Goal: Transaction & Acquisition: Purchase product/service

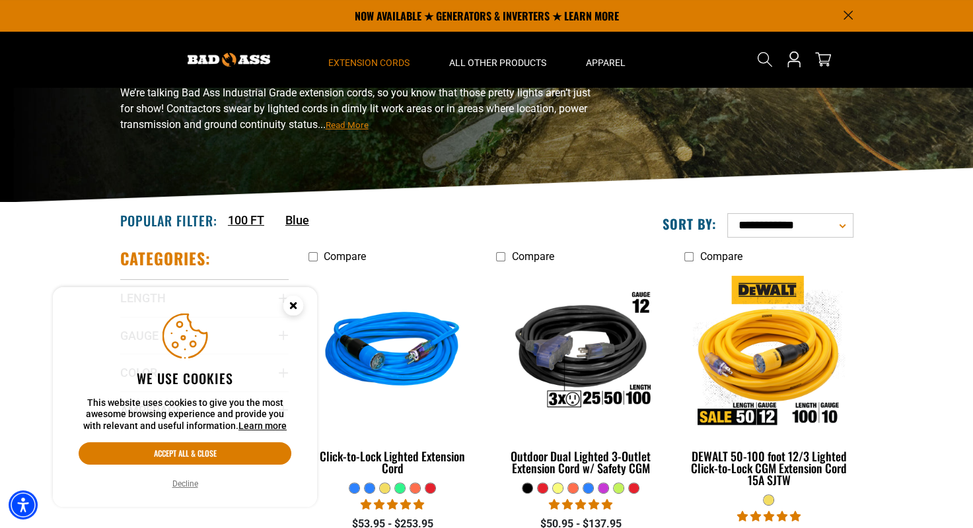
scroll to position [66, 0]
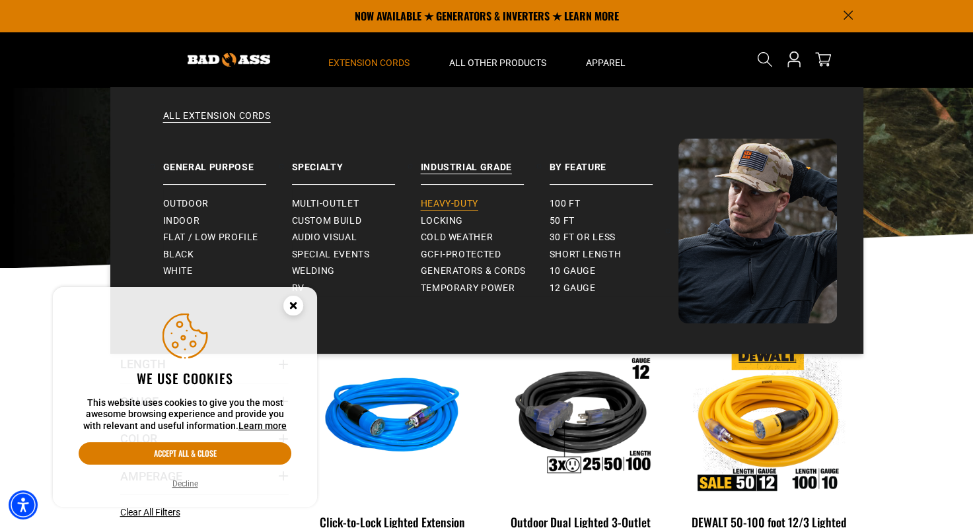
click at [453, 199] on span "Heavy-Duty" at bounding box center [449, 204] width 57 height 12
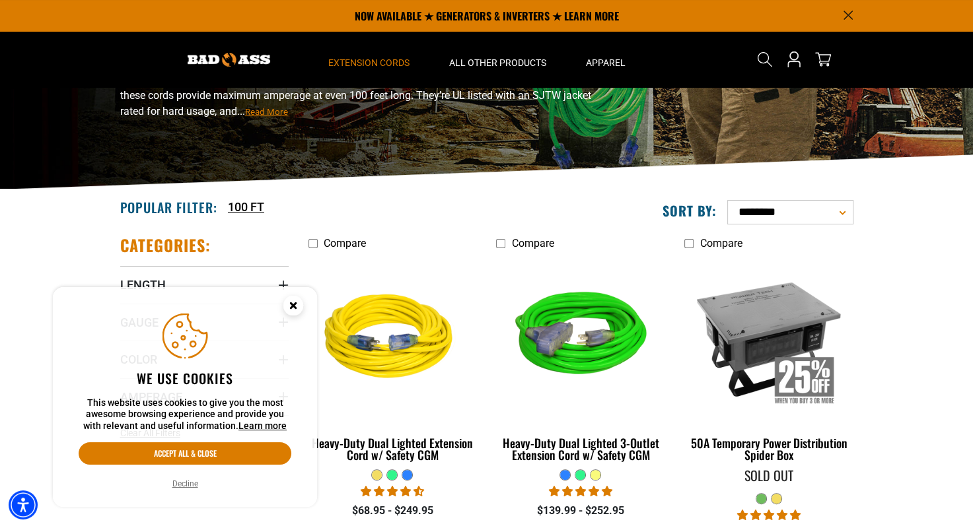
scroll to position [132, 0]
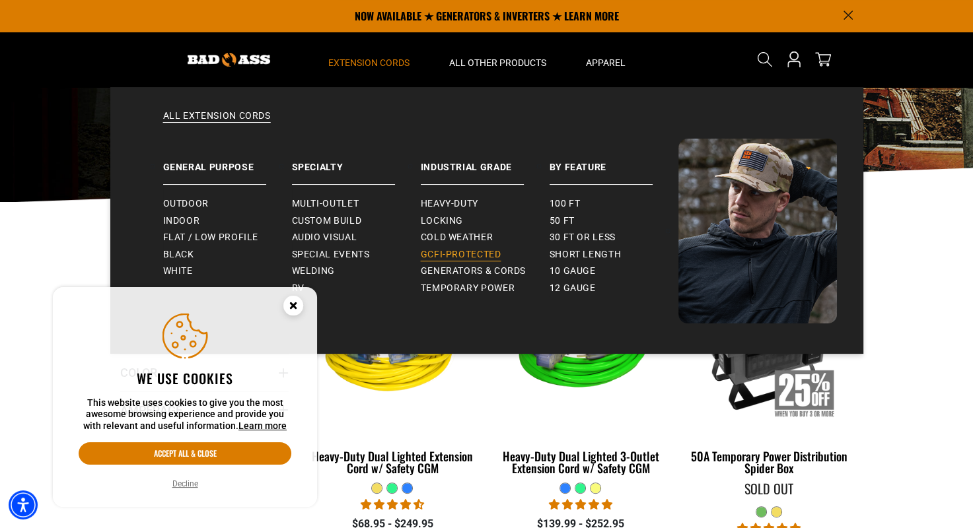
click at [467, 253] on span "GCFI-Protected" at bounding box center [461, 255] width 81 height 12
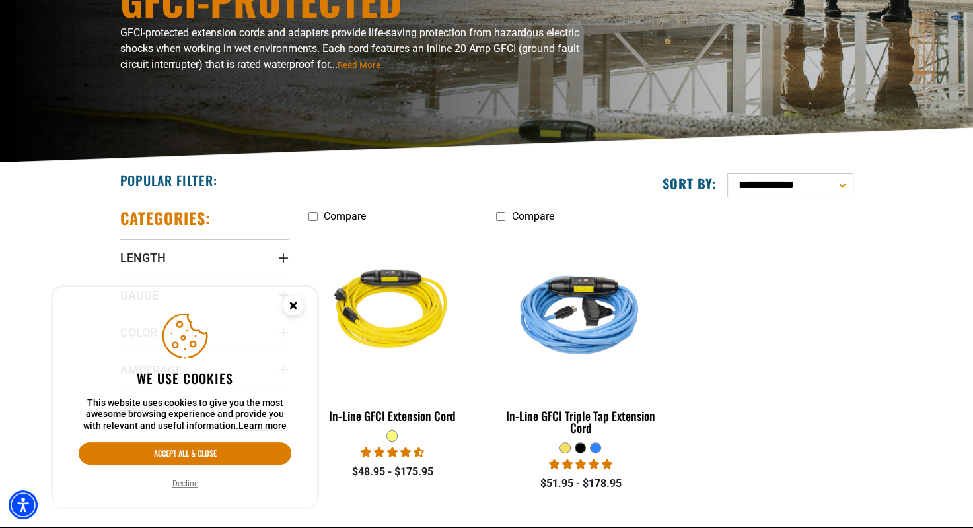
scroll to position [198, 0]
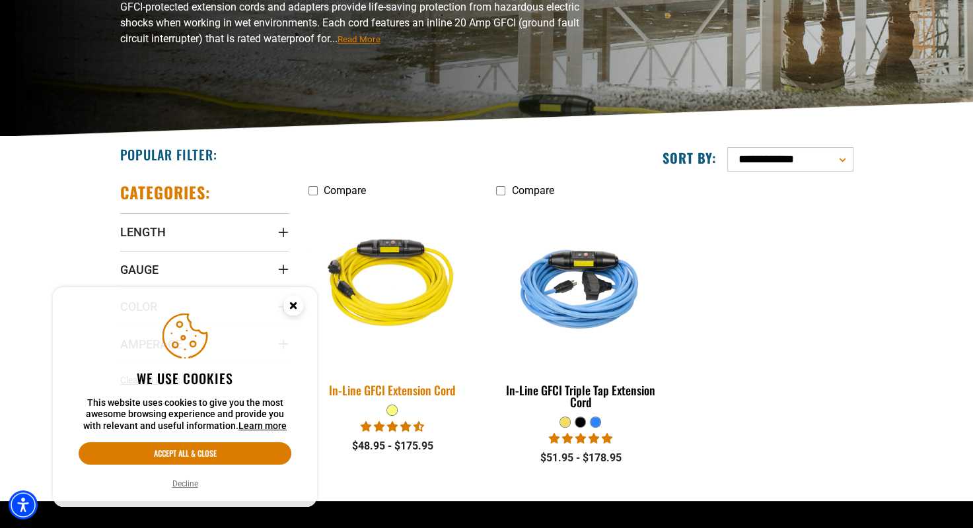
click at [365, 273] on img at bounding box center [392, 285] width 185 height 169
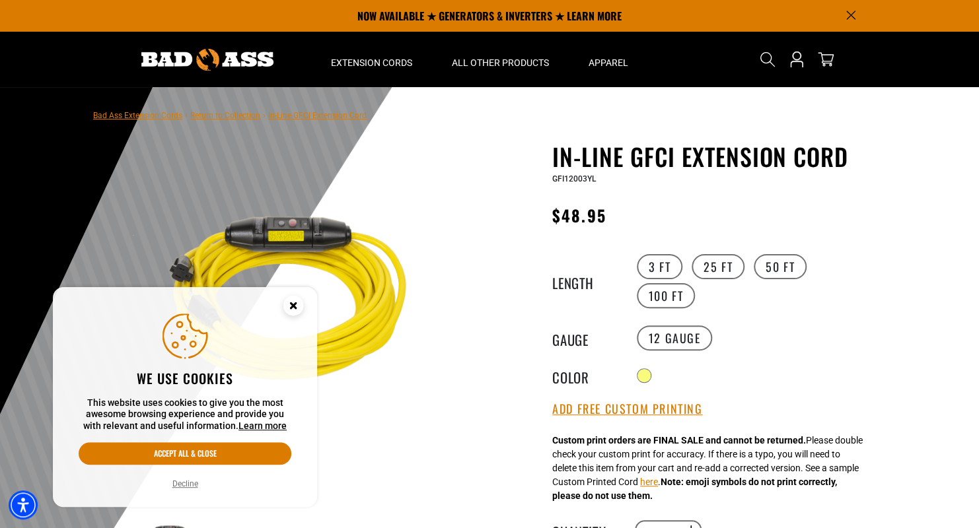
click at [293, 231] on img at bounding box center [291, 304] width 318 height 318
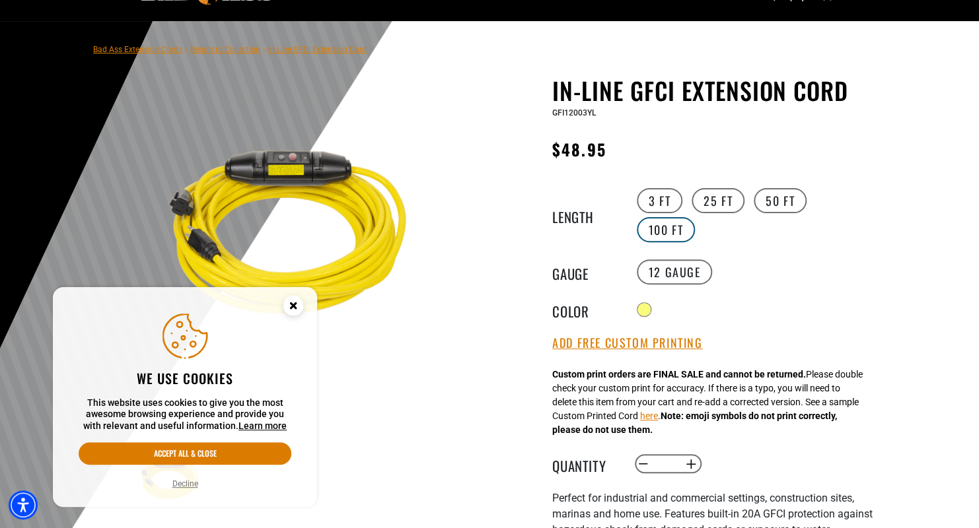
click at [696, 217] on label "100 FT" at bounding box center [666, 229] width 59 height 25
click at [296, 309] on circle "Close this option" at bounding box center [293, 306] width 20 height 20
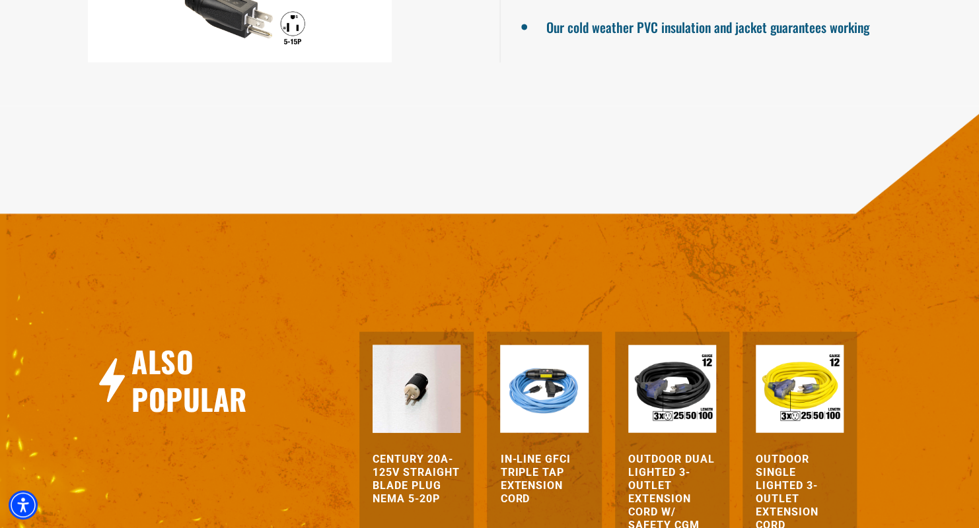
scroll to position [1321, 0]
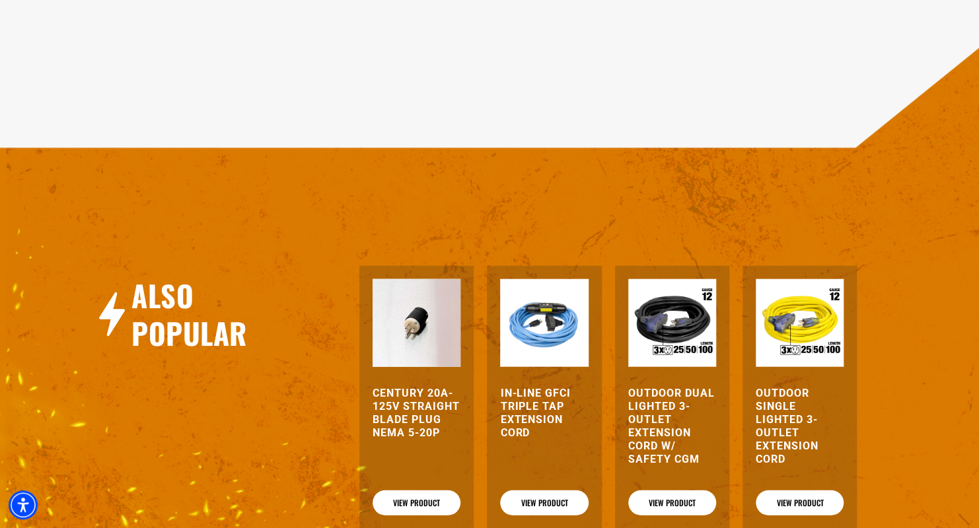
click at [801, 279] on img at bounding box center [800, 323] width 88 height 88
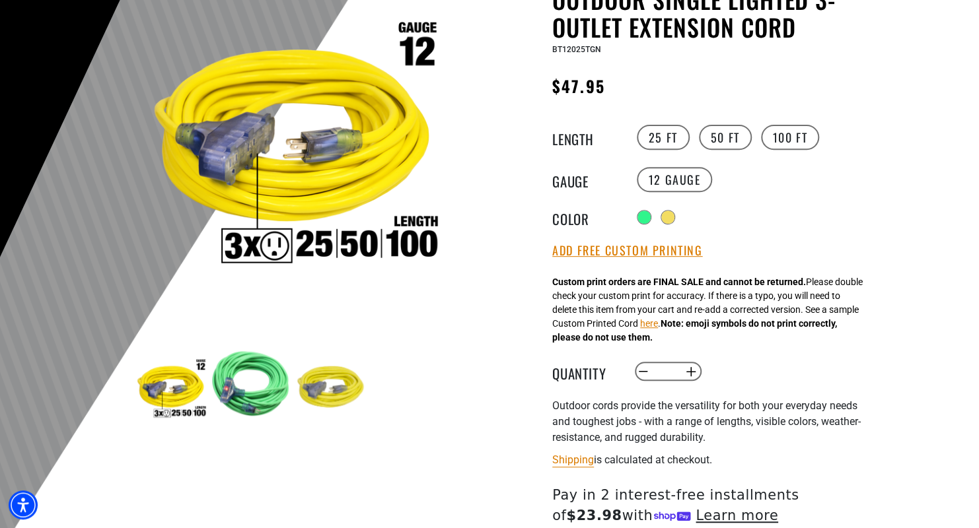
scroll to position [198, 0]
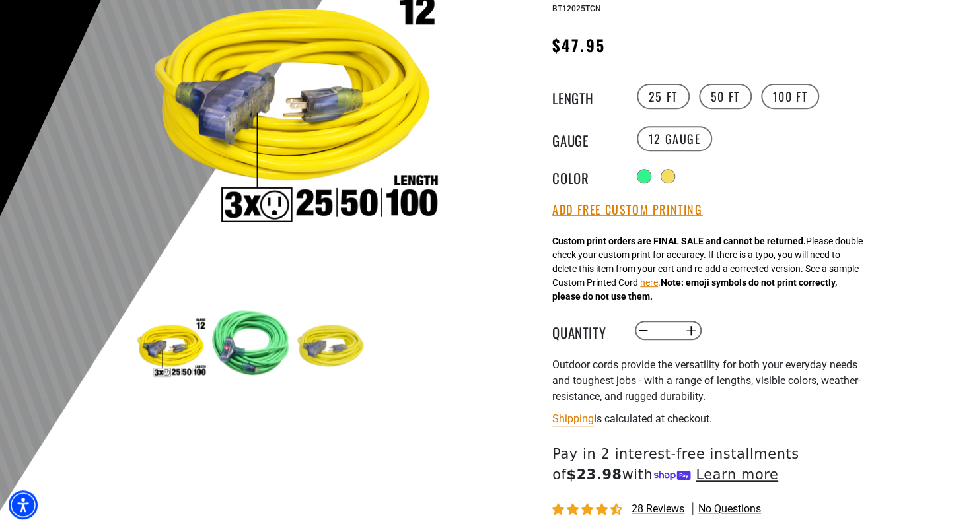
click at [246, 345] on img at bounding box center [250, 342] width 77 height 65
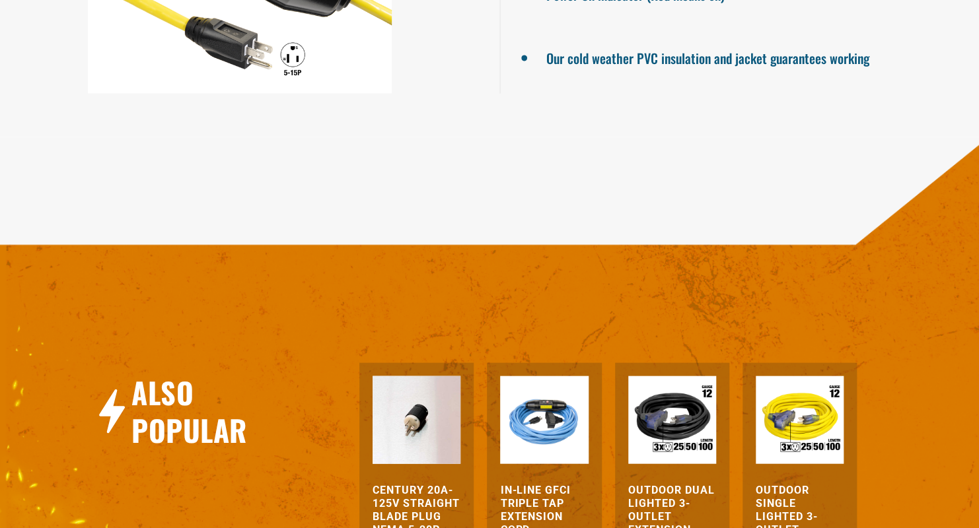
scroll to position [1321, 0]
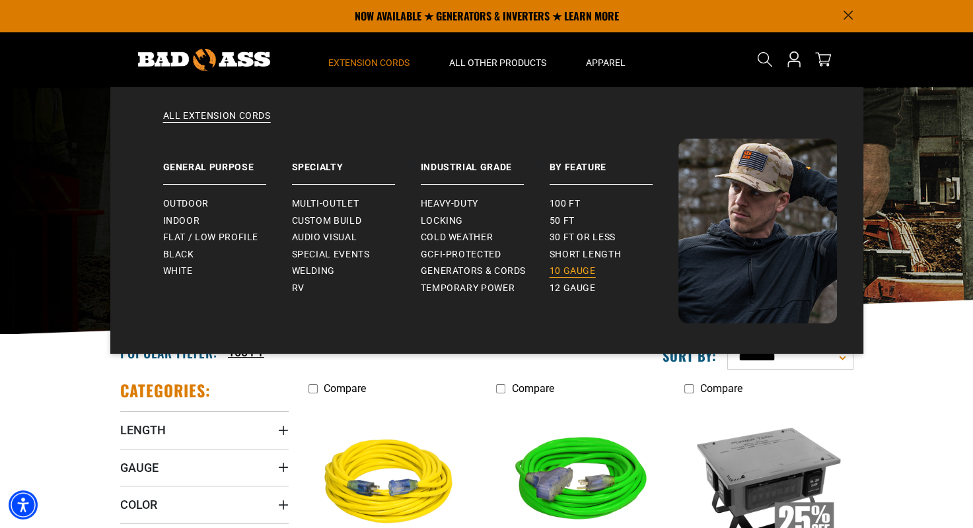
click at [565, 270] on span "10 gauge" at bounding box center [573, 272] width 46 height 12
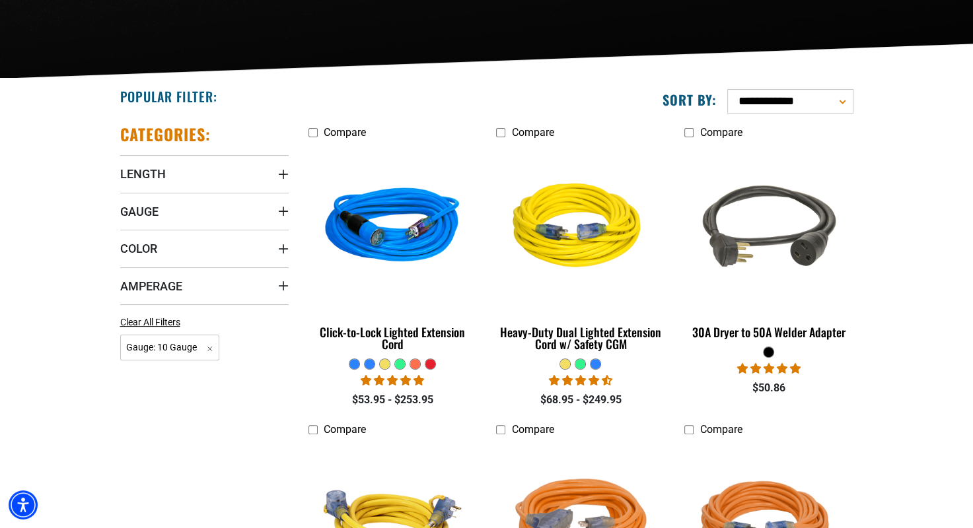
scroll to position [264, 0]
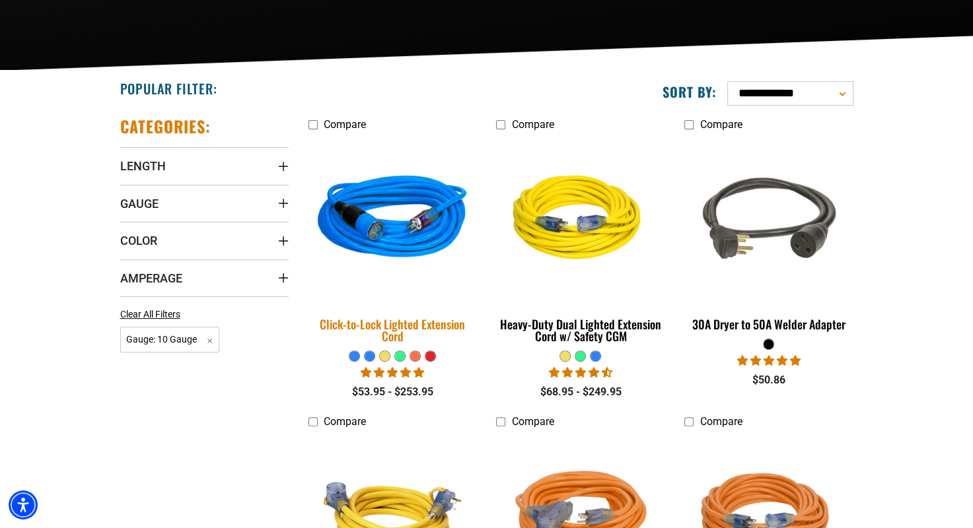
click at [394, 221] on img at bounding box center [392, 219] width 185 height 169
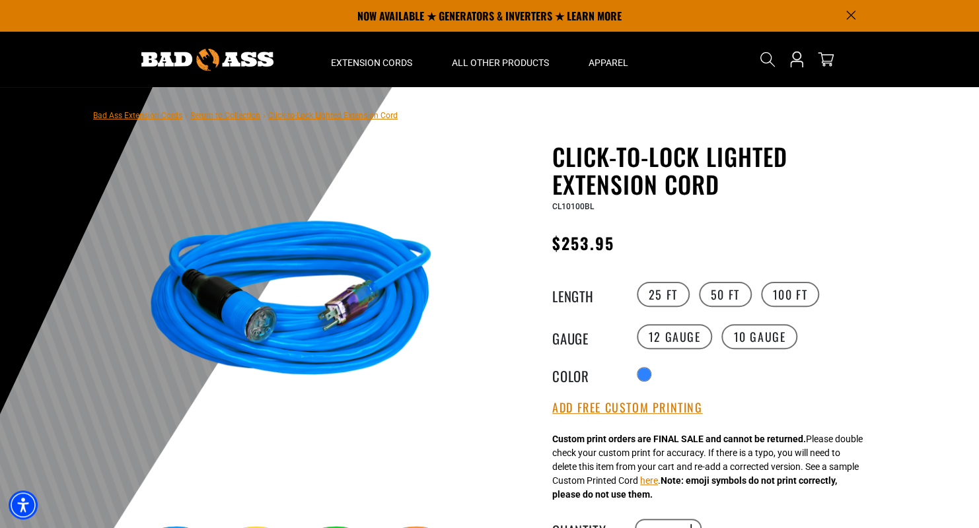
click at [254, 329] on img at bounding box center [291, 304] width 318 height 318
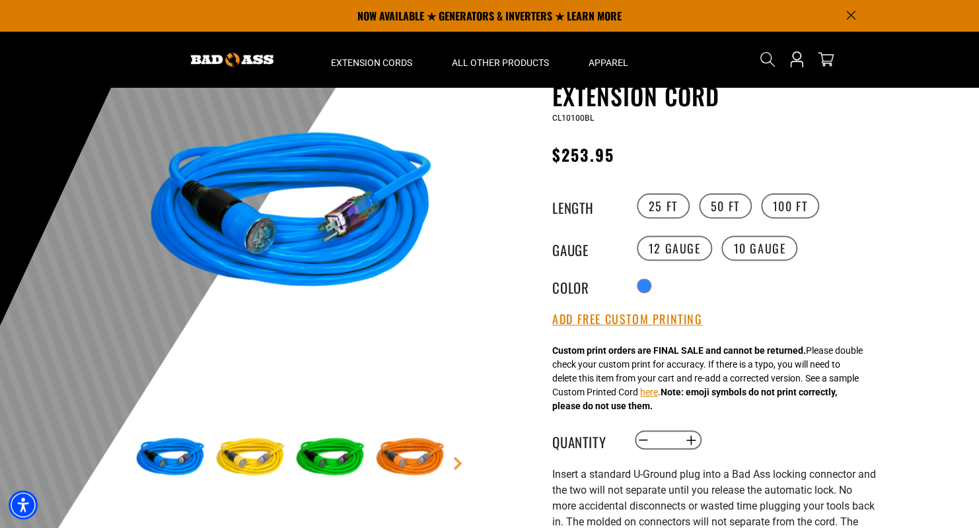
scroll to position [66, 0]
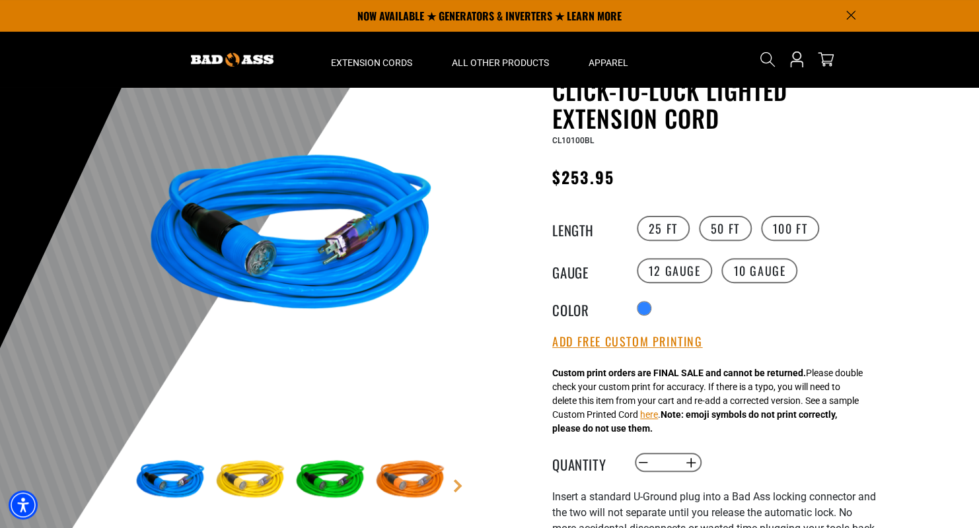
click at [241, 478] on img at bounding box center [250, 481] width 77 height 77
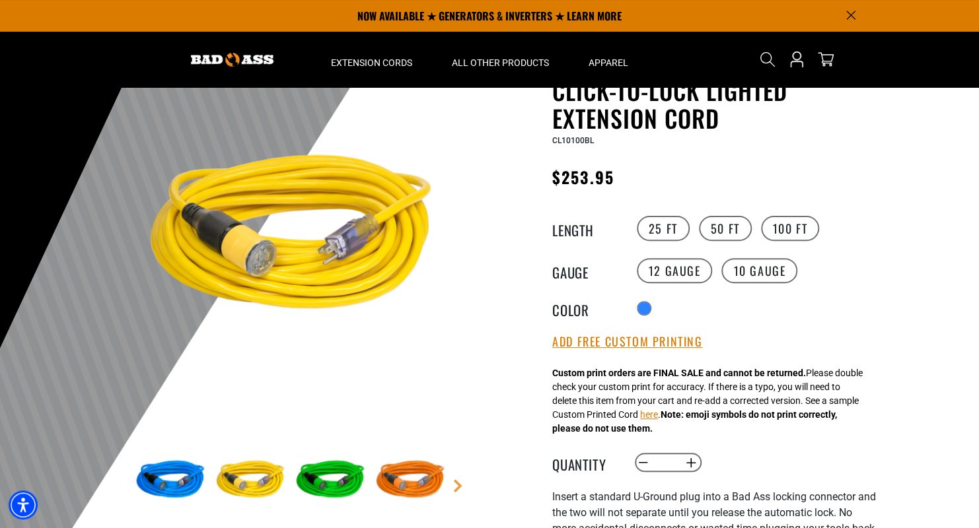
click at [334, 479] on img at bounding box center [330, 481] width 77 height 77
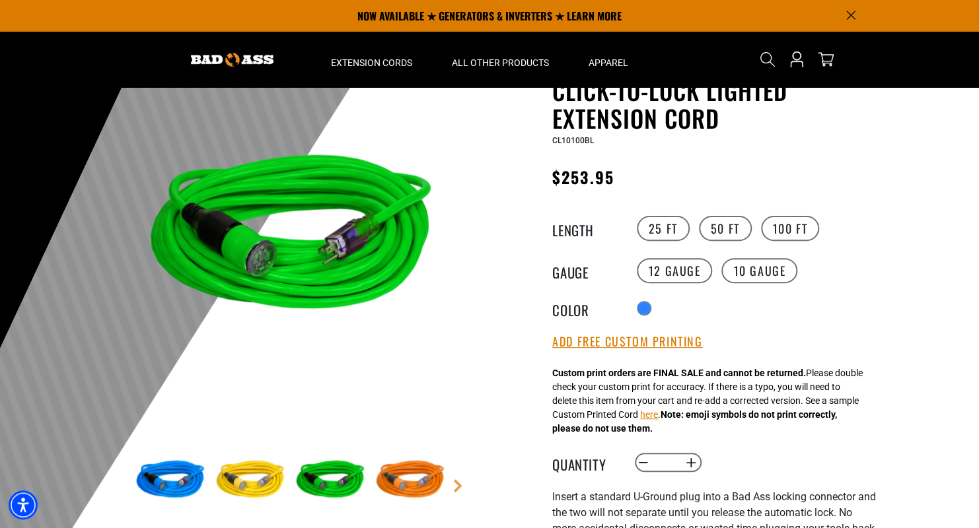
click at [394, 482] on img at bounding box center [410, 481] width 77 height 77
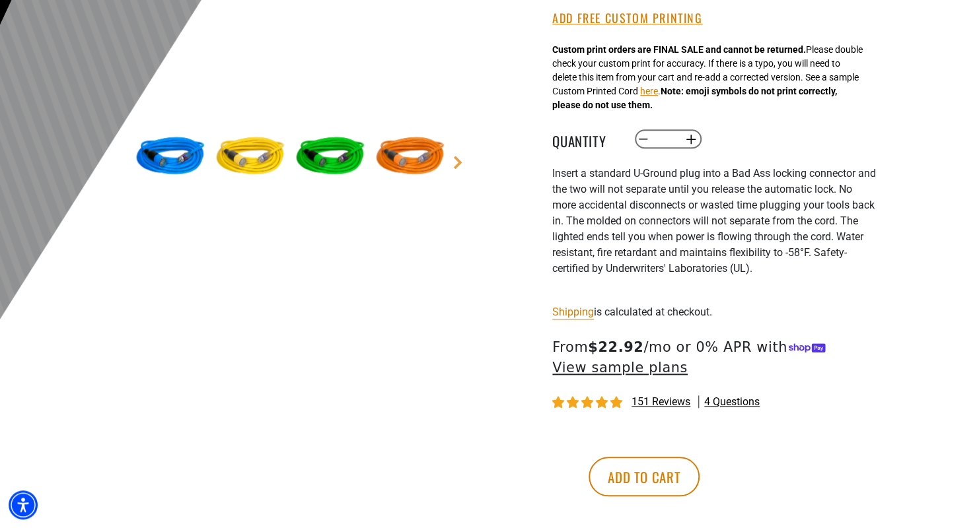
scroll to position [396, 0]
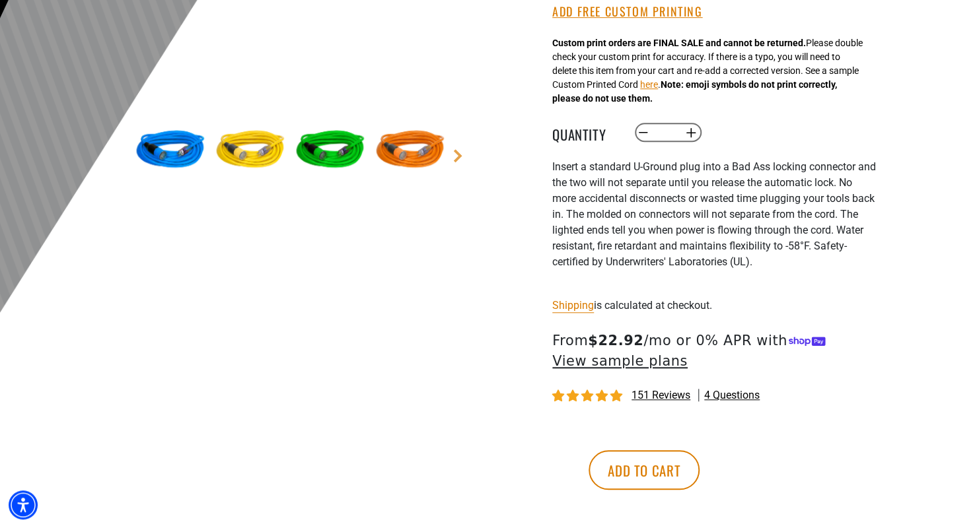
click at [649, 402] on span "151 reviews" at bounding box center [660, 395] width 59 height 13
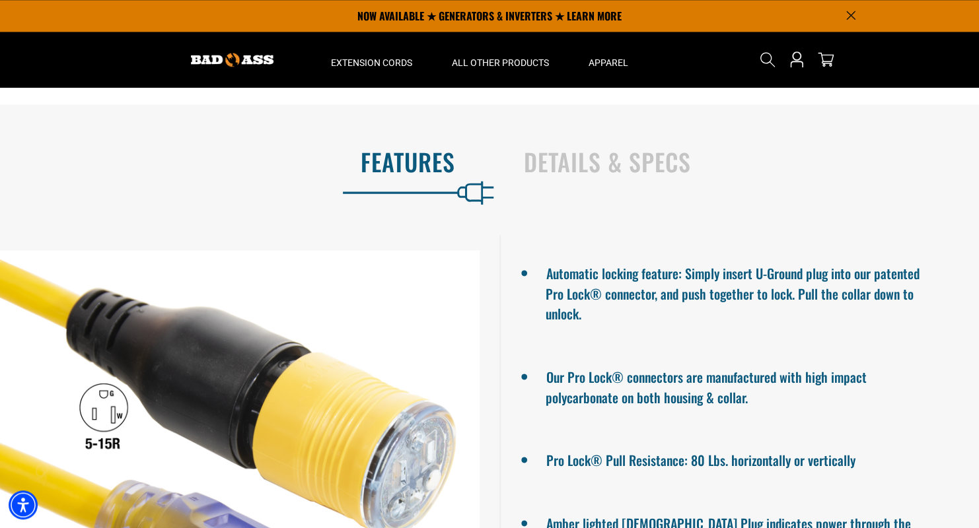
scroll to position [0, 0]
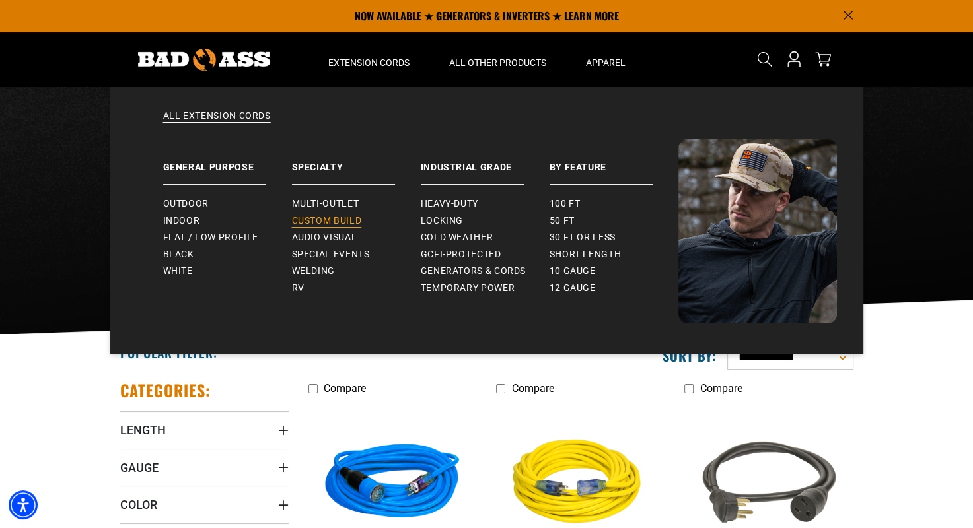
click at [341, 217] on span "Custom Build" at bounding box center [327, 221] width 70 height 12
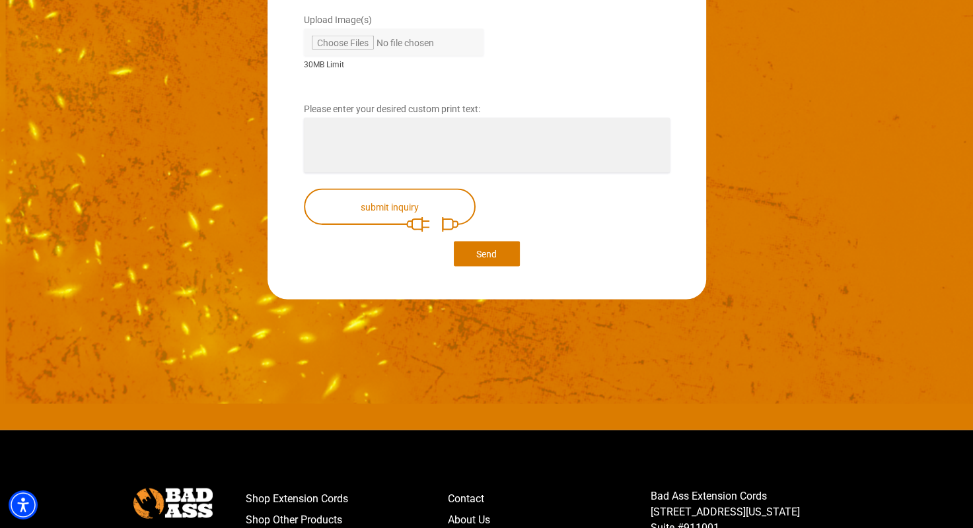
scroll to position [2464, 0]
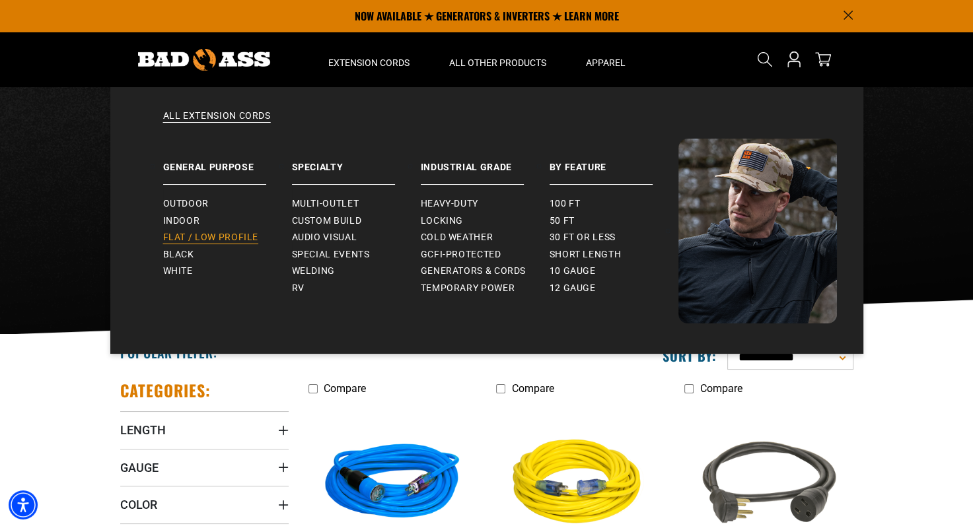
click at [217, 240] on span "Flat / Low Profile" at bounding box center [211, 238] width 96 height 12
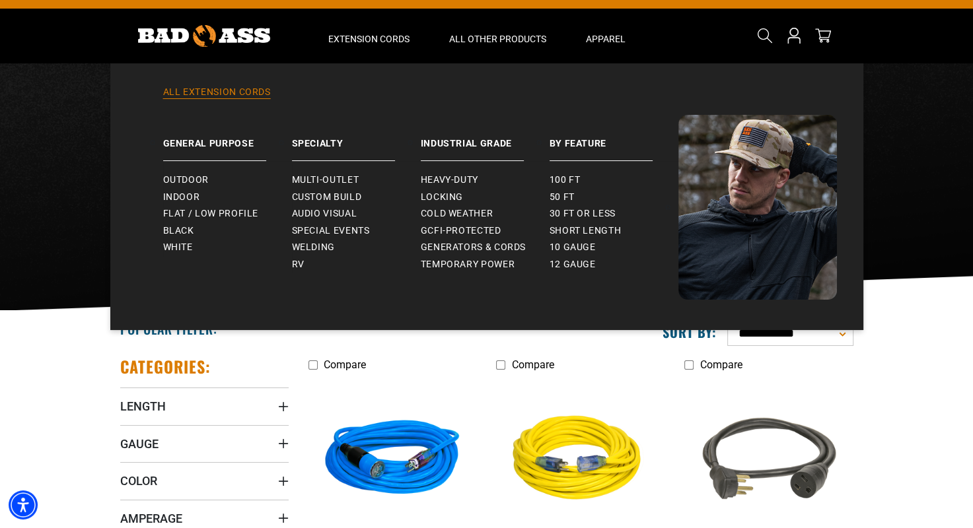
scroll to position [66, 0]
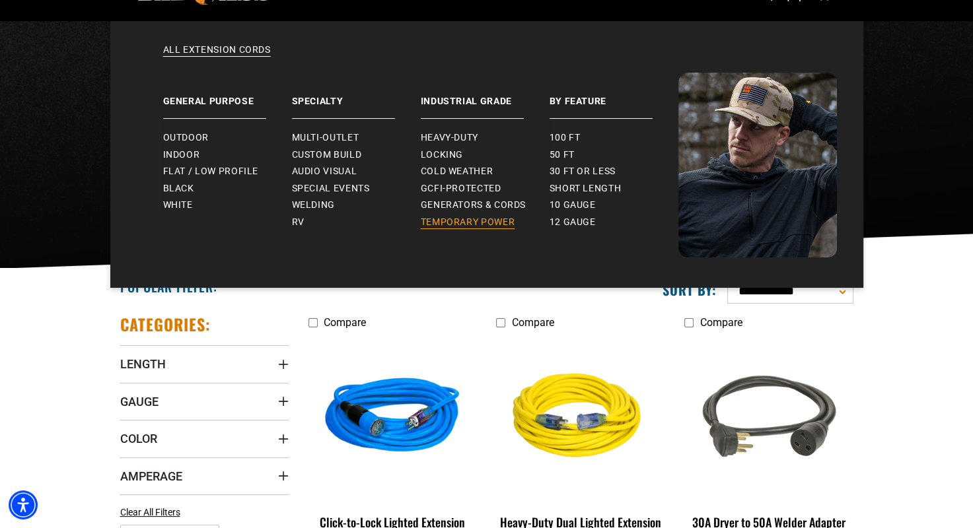
click at [475, 221] on span "Temporary Power" at bounding box center [468, 223] width 94 height 12
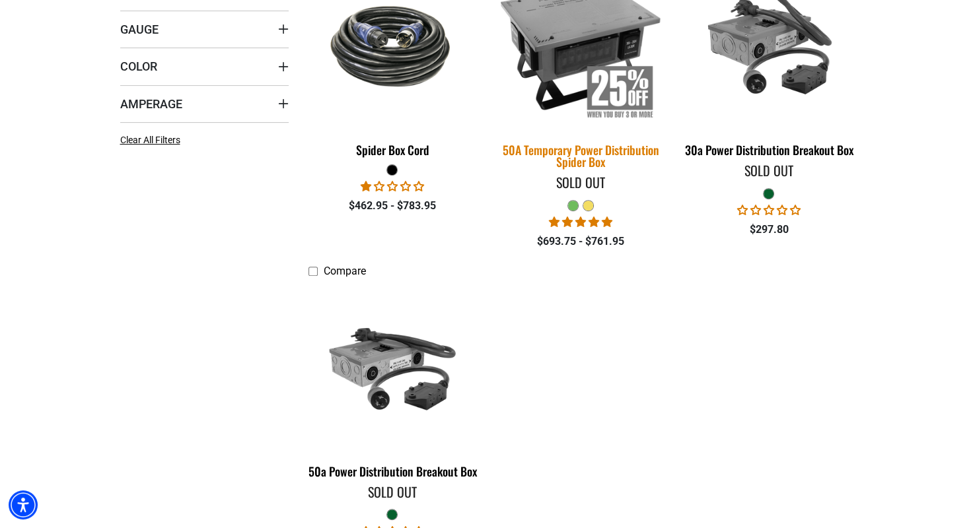
scroll to position [462, 0]
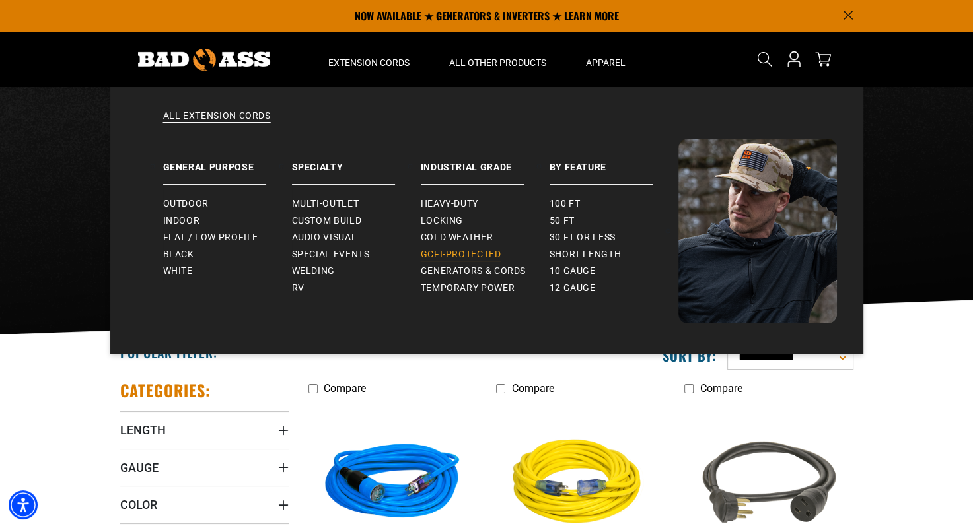
click at [463, 254] on span "GCFI-Protected" at bounding box center [461, 255] width 81 height 12
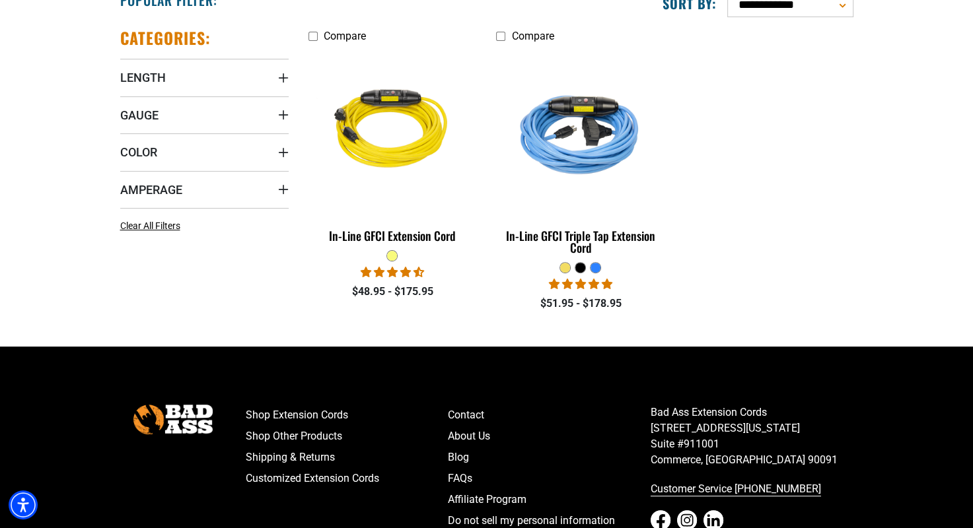
scroll to position [330, 0]
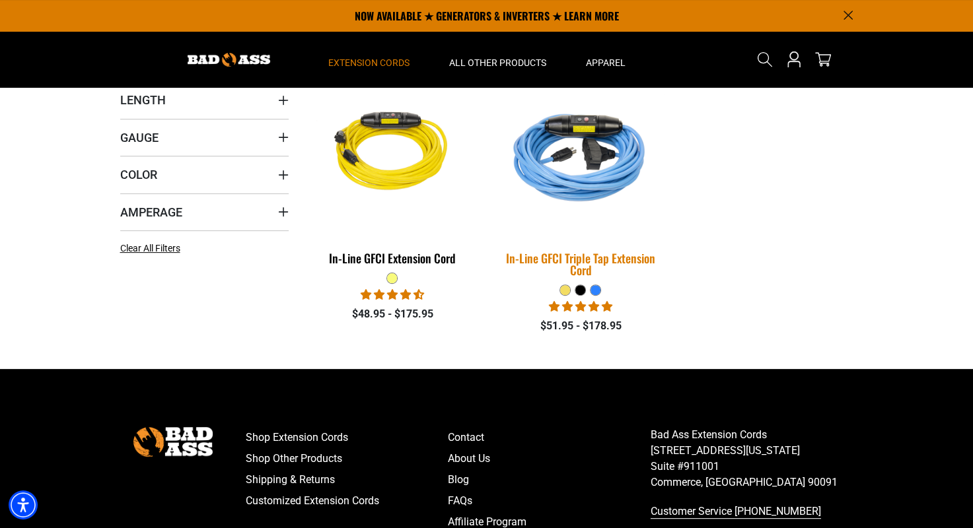
click at [591, 174] on img at bounding box center [580, 153] width 185 height 169
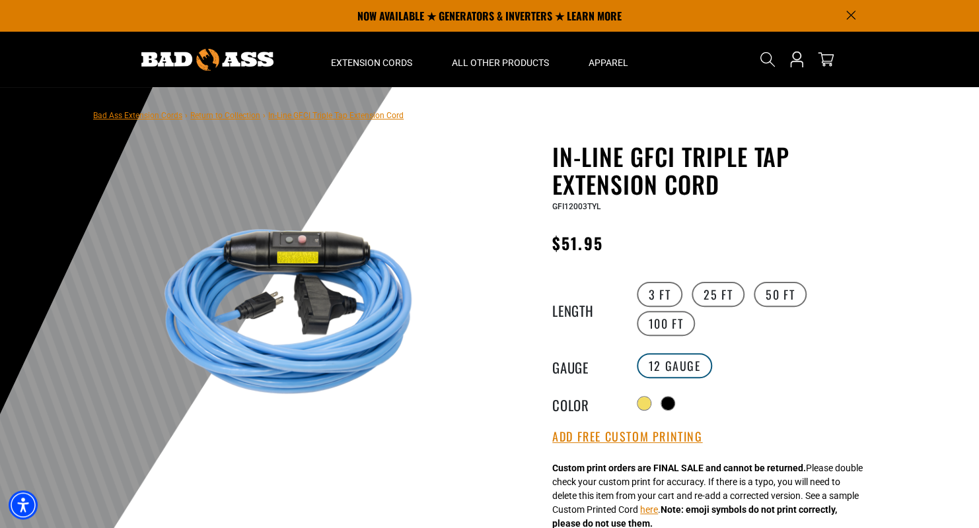
click at [663, 353] on label "12 Gauge" at bounding box center [675, 365] width 76 height 25
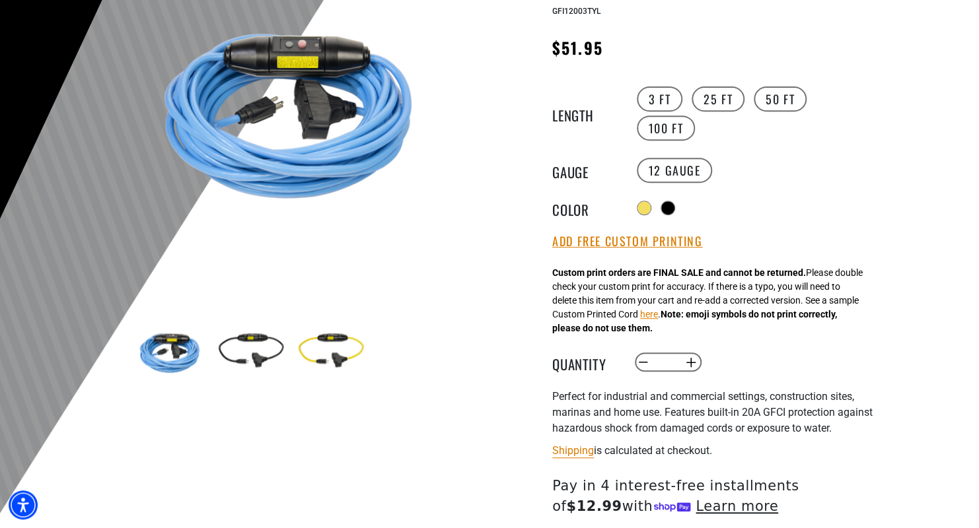
scroll to position [198, 0]
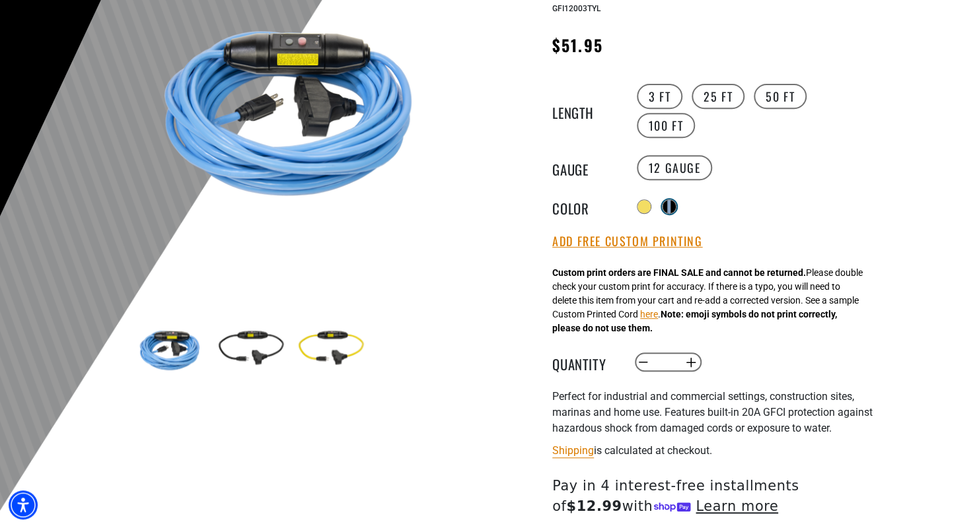
click at [672, 200] on div at bounding box center [669, 206] width 13 height 13
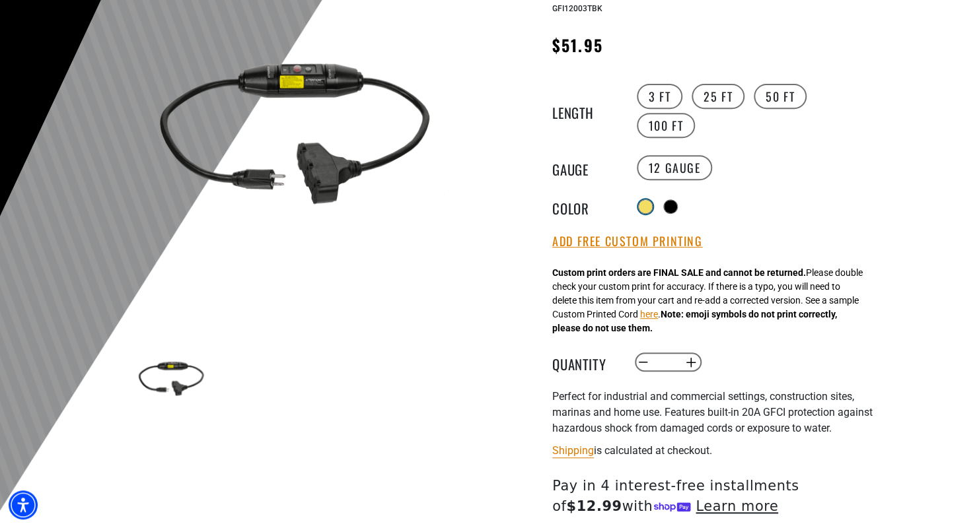
click at [644, 200] on div at bounding box center [645, 206] width 13 height 13
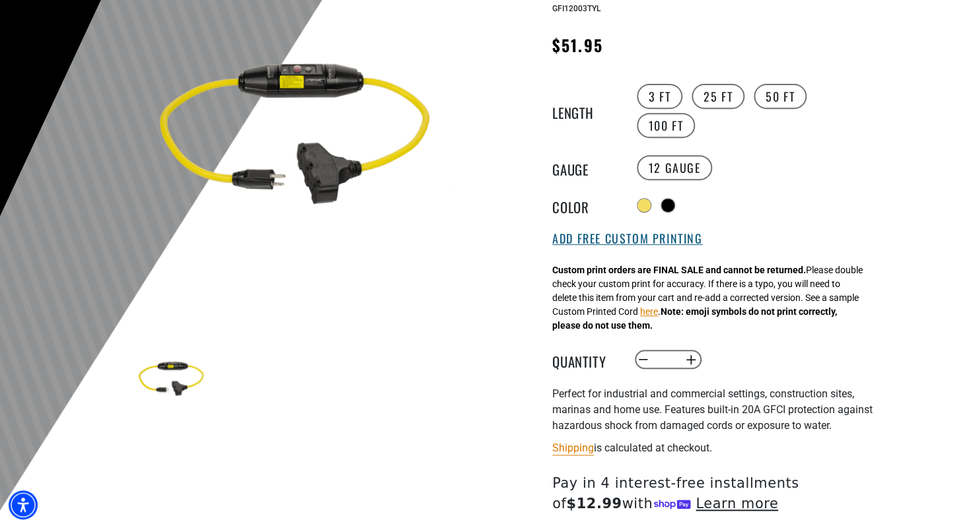
click at [613, 232] on button "Add Free Custom Printing" at bounding box center [627, 239] width 150 height 15
